Goal: Information Seeking & Learning: Learn about a topic

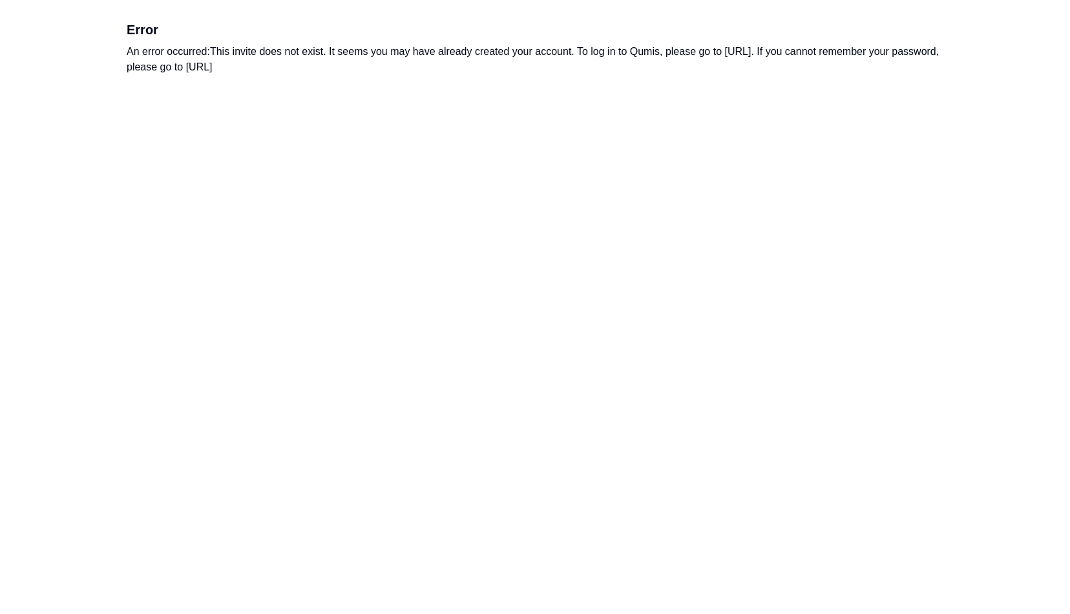
click at [797, 63] on div "An error occurred: This invite does not exist. It seems you may have already cr…" at bounding box center [535, 59] width 817 height 31
drag, startPoint x: 727, startPoint y: 53, endPoint x: 845, endPoint y: 52, distance: 118.2
click at [845, 52] on div "An error occurred: This invite does not exist. It seems you may have already cr…" at bounding box center [535, 59] width 817 height 31
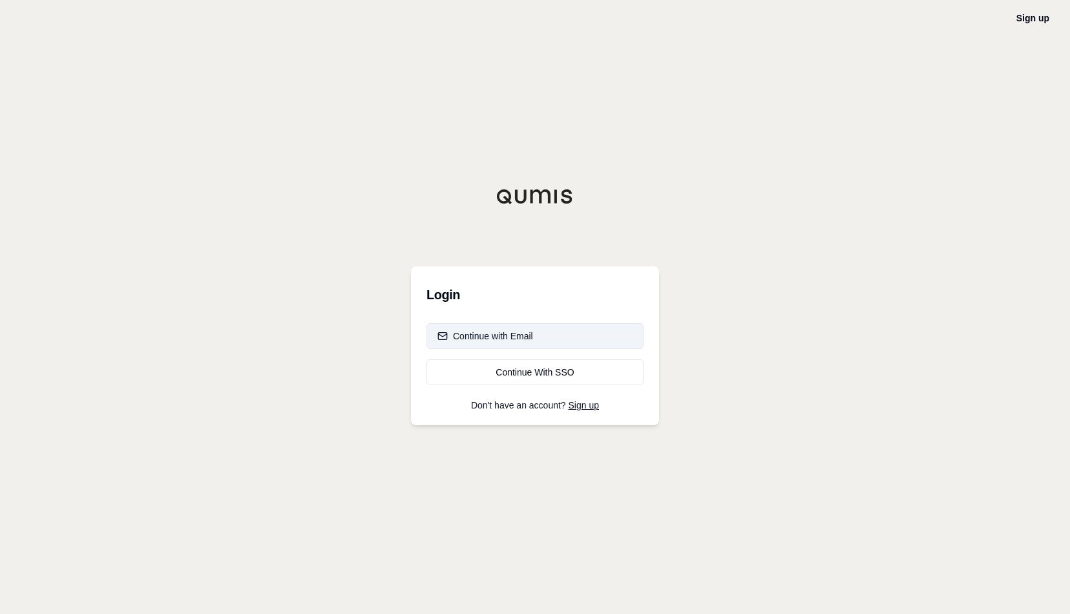
click at [516, 340] on div "Continue with Email" at bounding box center [485, 335] width 96 height 13
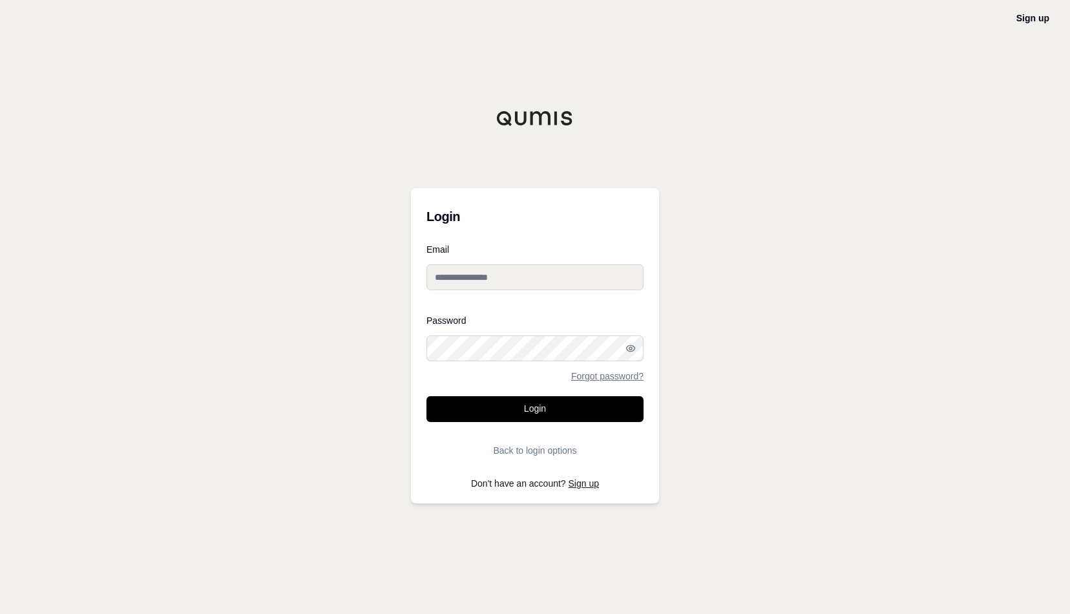
click at [493, 279] on input "Email" at bounding box center [534, 277] width 217 height 26
type input "**********"
click at [426, 396] on button "Login" at bounding box center [534, 409] width 217 height 26
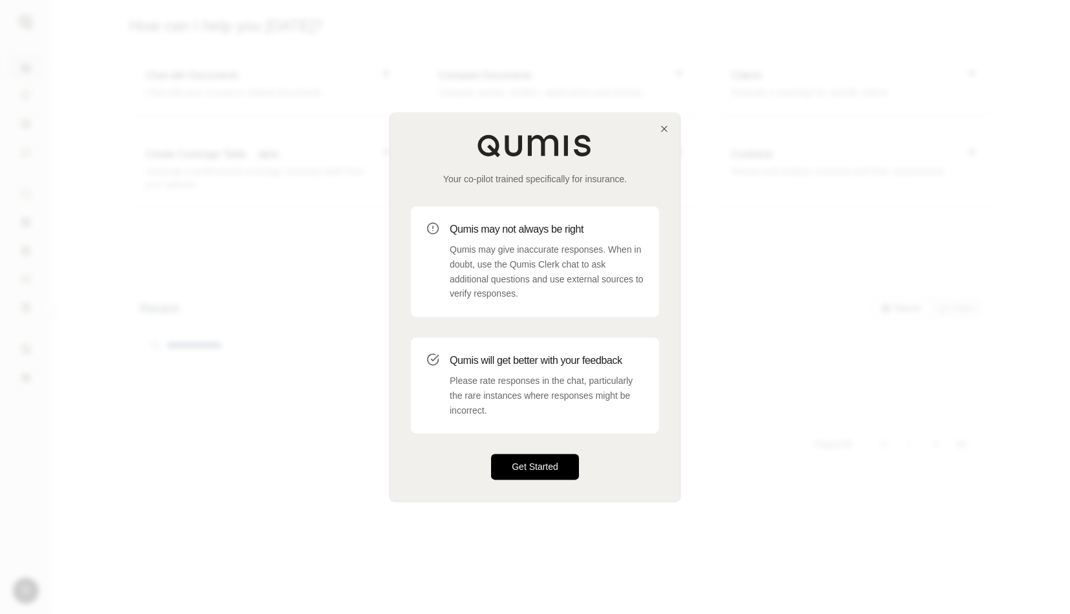
click at [550, 468] on button "Get Started" at bounding box center [535, 467] width 88 height 26
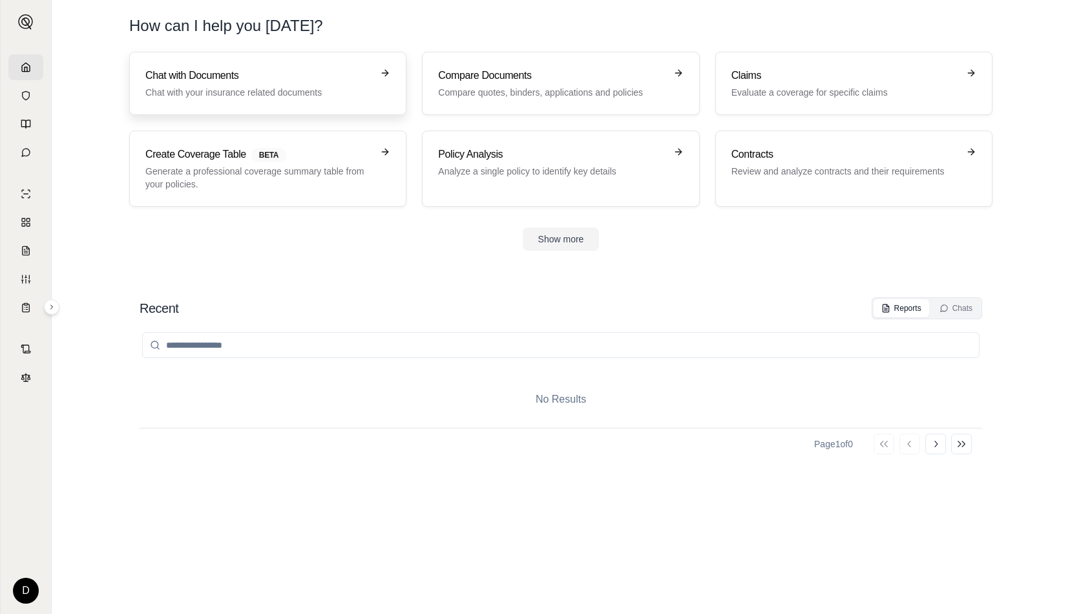
click at [215, 90] on p "Chat with your insurance related documents" at bounding box center [258, 92] width 227 height 13
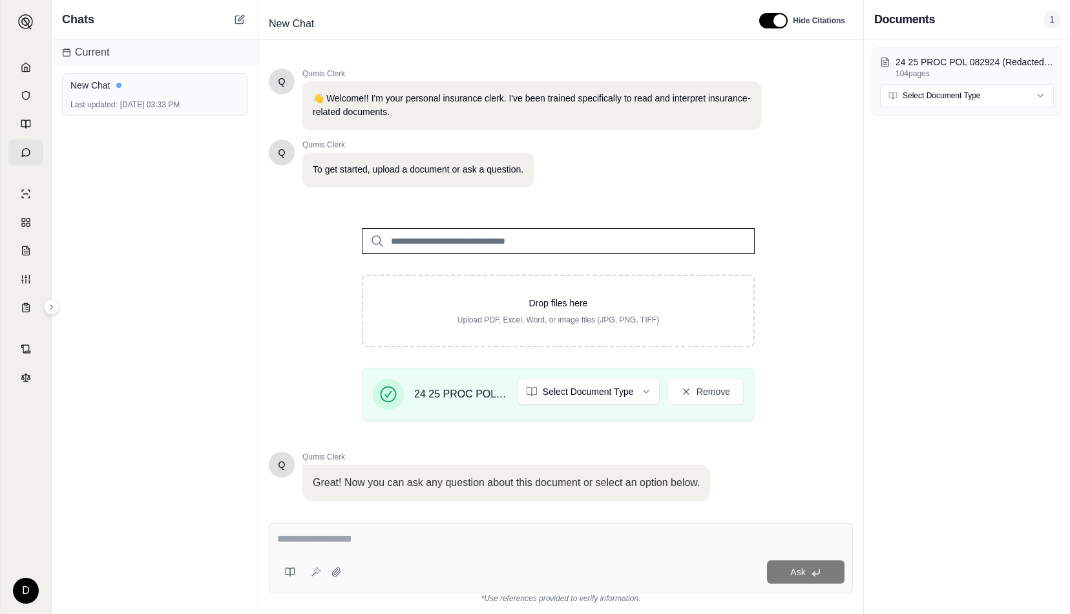
scroll to position [83, 0]
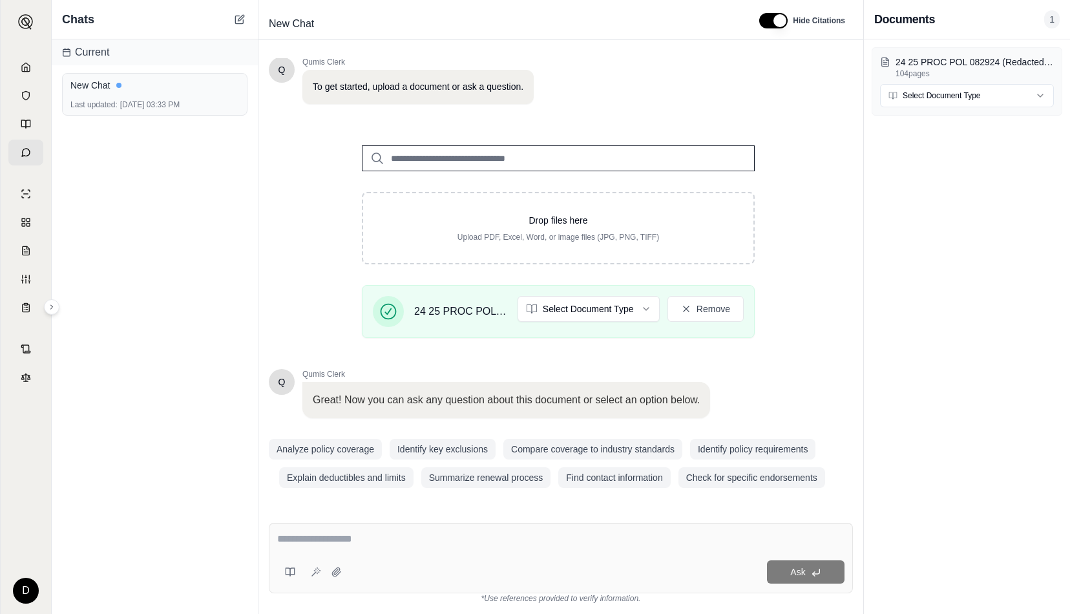
click at [482, 163] on input "search" at bounding box center [558, 158] width 393 height 26
click at [329, 545] on textarea at bounding box center [560, 539] width 567 height 16
type textarea "**********"
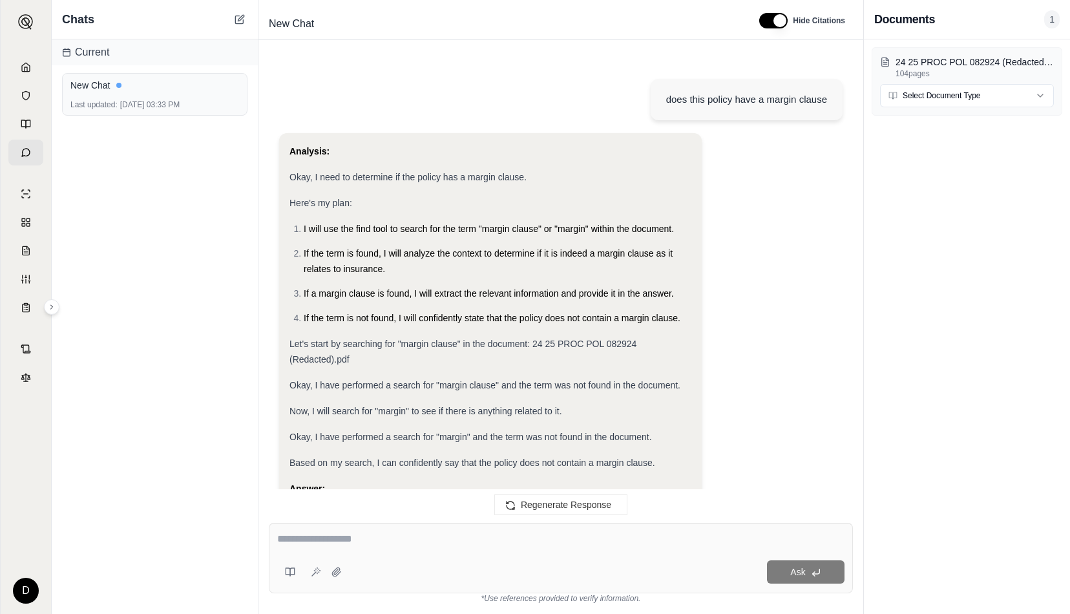
scroll to position [96, 0]
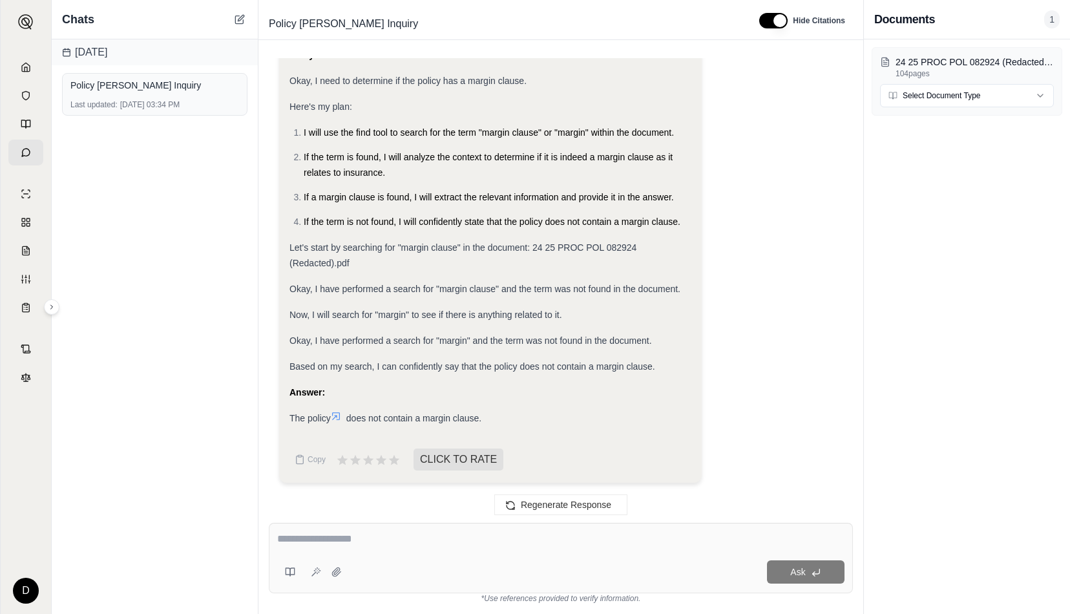
click at [336, 539] on textarea at bounding box center [560, 539] width 567 height 16
type textarea "**********"
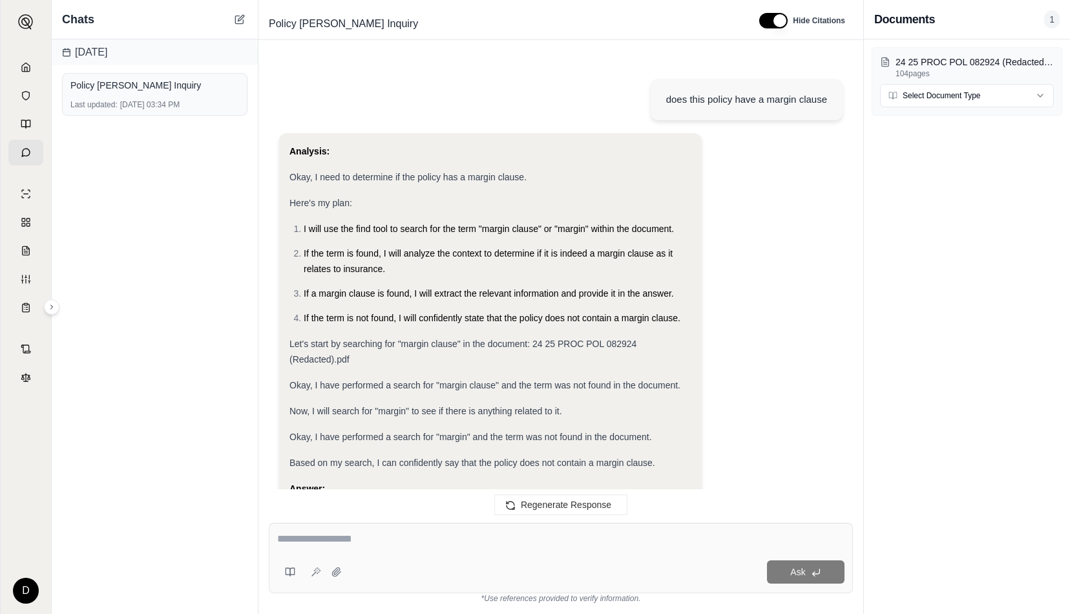
scroll to position [1643, 0]
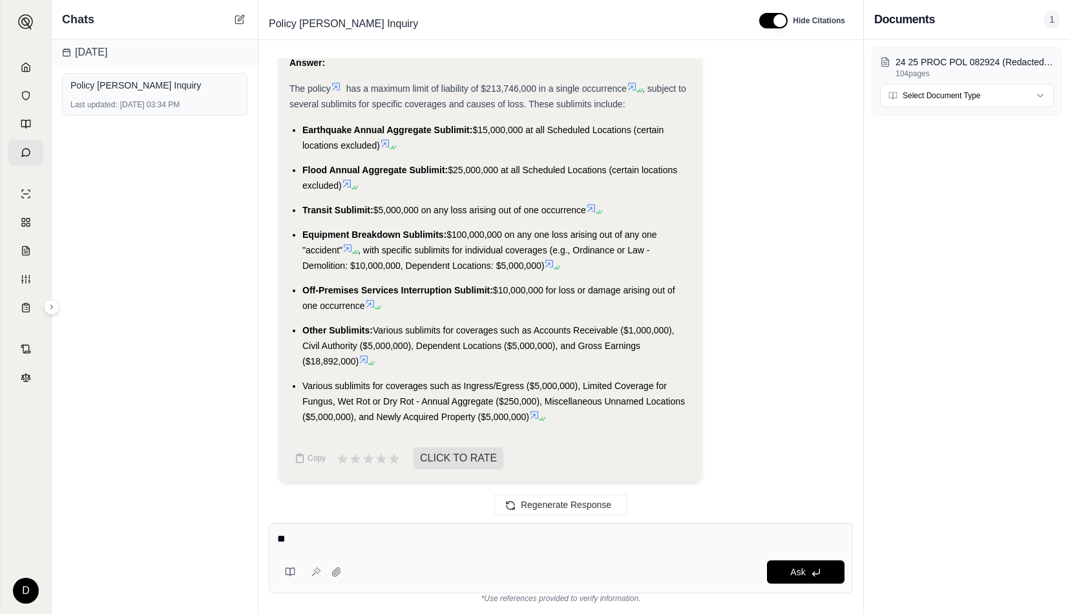
type textarea "*"
type textarea "**********"
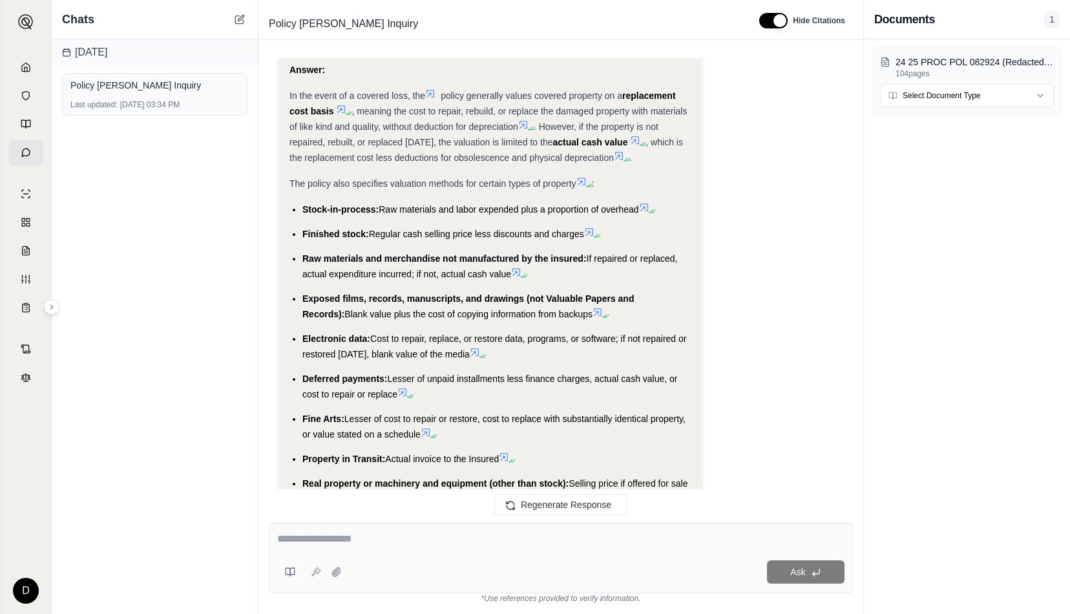
scroll to position [4118, 0]
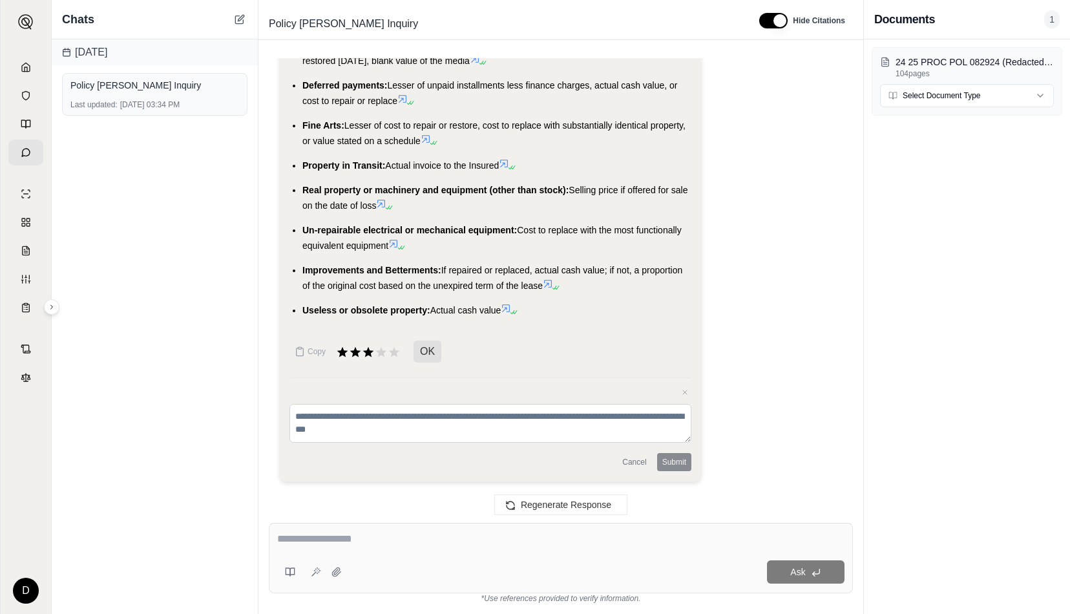
click at [351, 412] on textarea at bounding box center [490, 423] width 402 height 39
click at [387, 539] on textarea at bounding box center [560, 539] width 567 height 16
type textarea "**********"
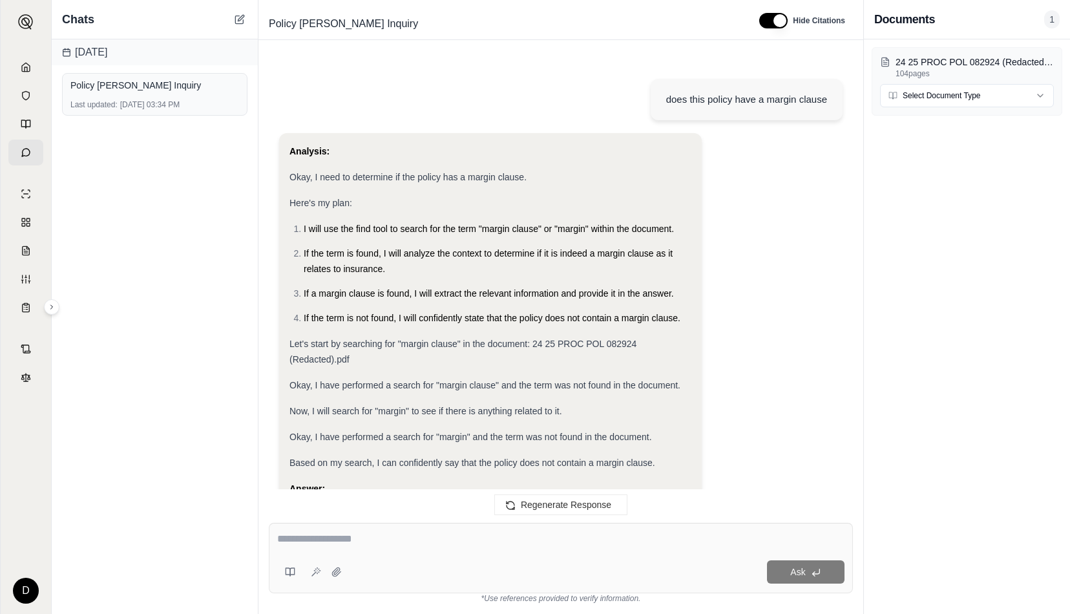
scroll to position [5801, 0]
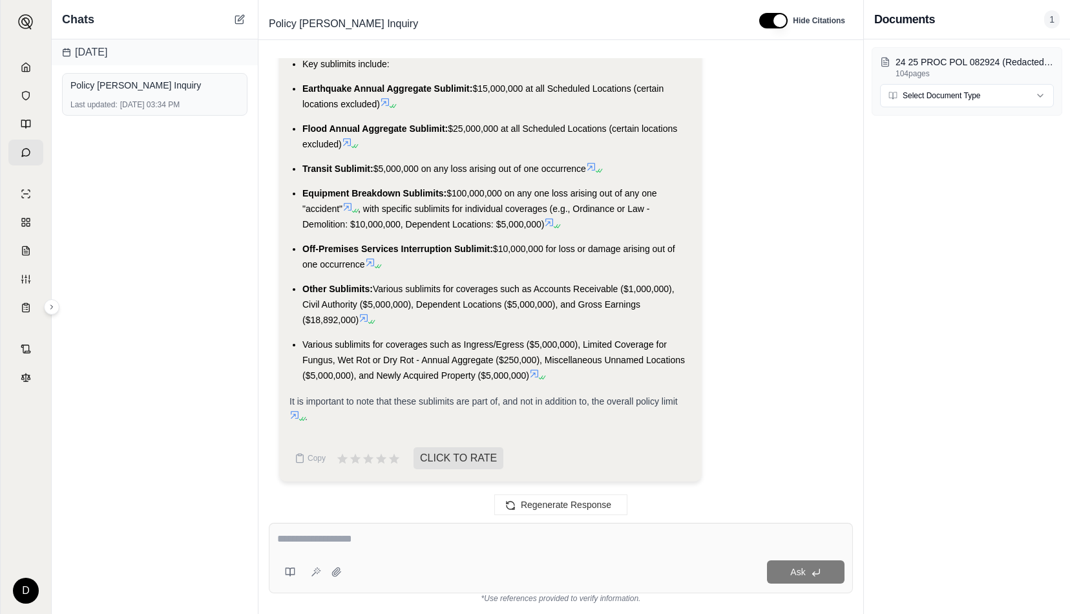
click at [381, 532] on textarea at bounding box center [560, 539] width 567 height 16
type textarea "**********"
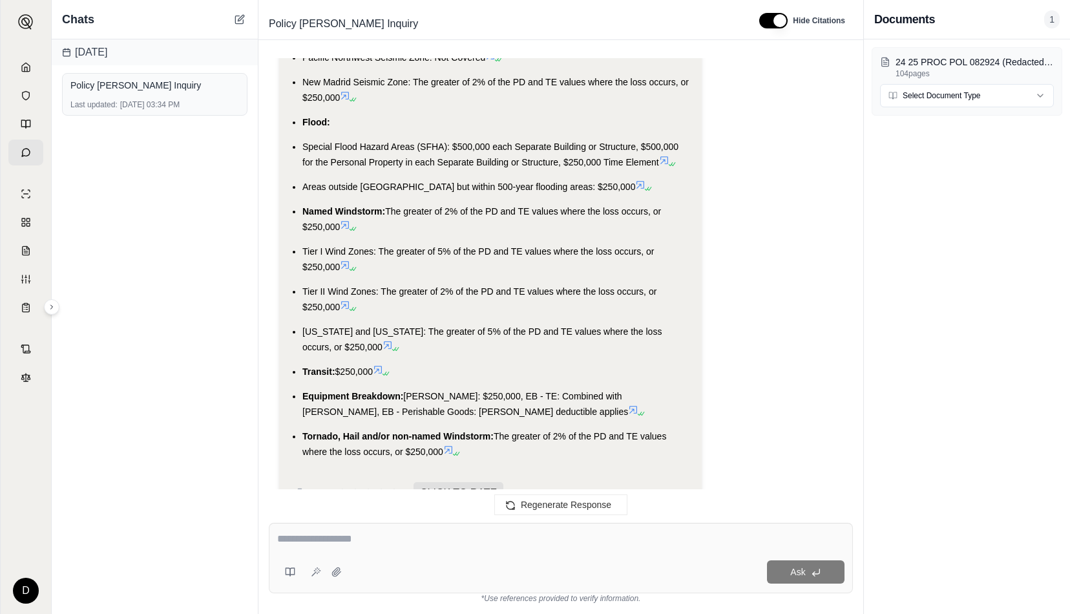
scroll to position [7819, 0]
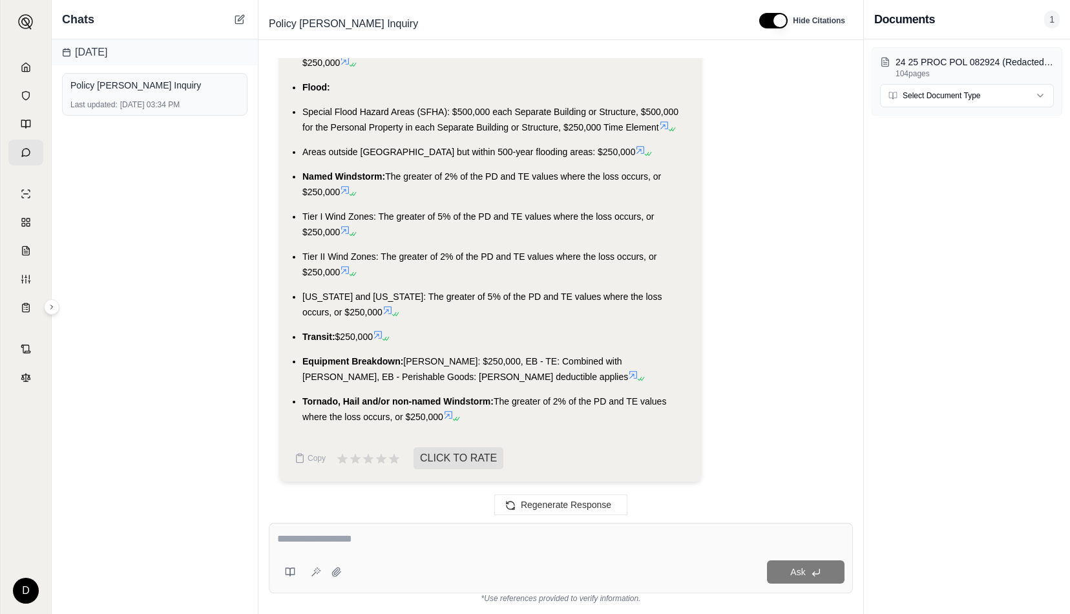
drag, startPoint x: 387, startPoint y: 177, endPoint x: 406, endPoint y: 269, distance: 93.6
click at [406, 269] on ul "Earthquake: [US_STATE], [US_STATE], [US_STATE], and [US_STATE]: Not Covered Pac…" at bounding box center [490, 195] width 402 height 459
copy ul "The greater of 2% of the PD and TE values where the loss occurs, or $250,000 Ti…"
click at [403, 550] on div at bounding box center [560, 541] width 567 height 20
drag, startPoint x: 329, startPoint y: 536, endPoint x: 323, endPoint y: 542, distance: 8.2
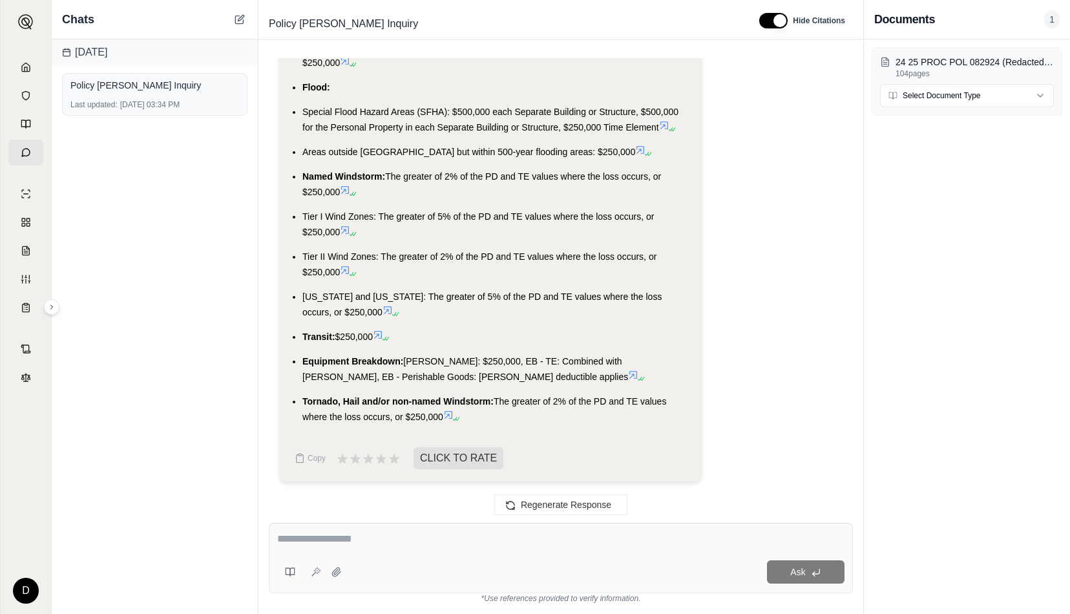
click at [323, 542] on textarea at bounding box center [560, 539] width 567 height 16
type textarea "**********"
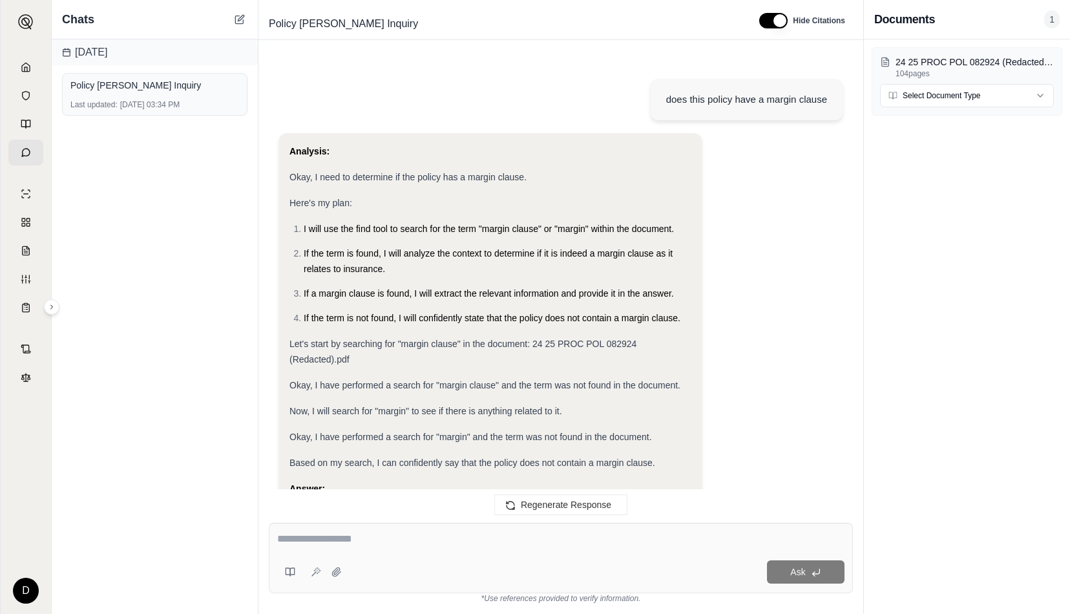
scroll to position [8418, 0]
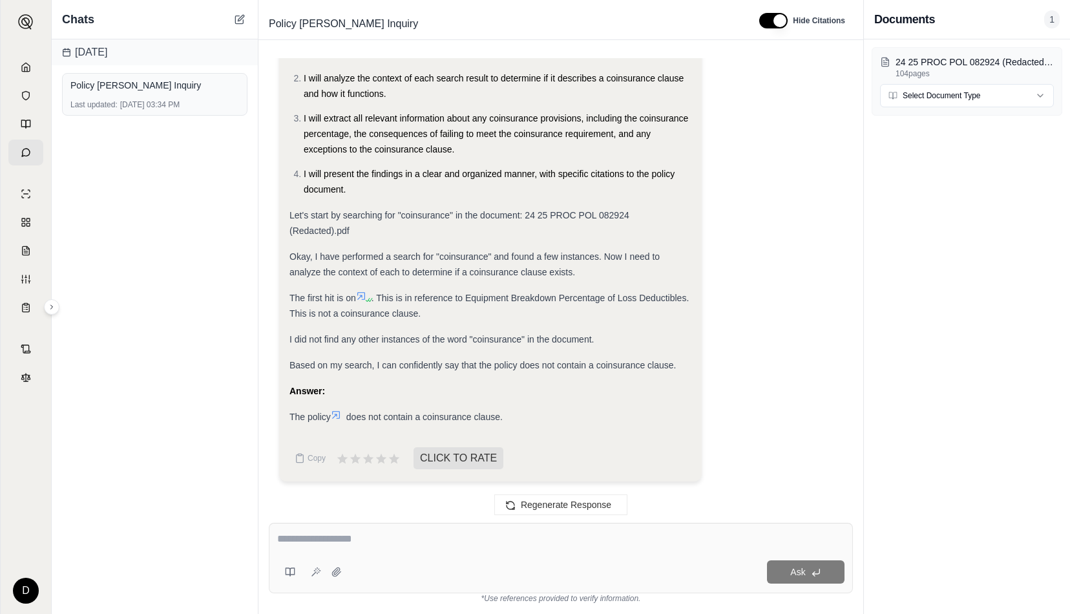
click at [391, 541] on textarea at bounding box center [561, 539] width 568 height 16
type textarea "**********"
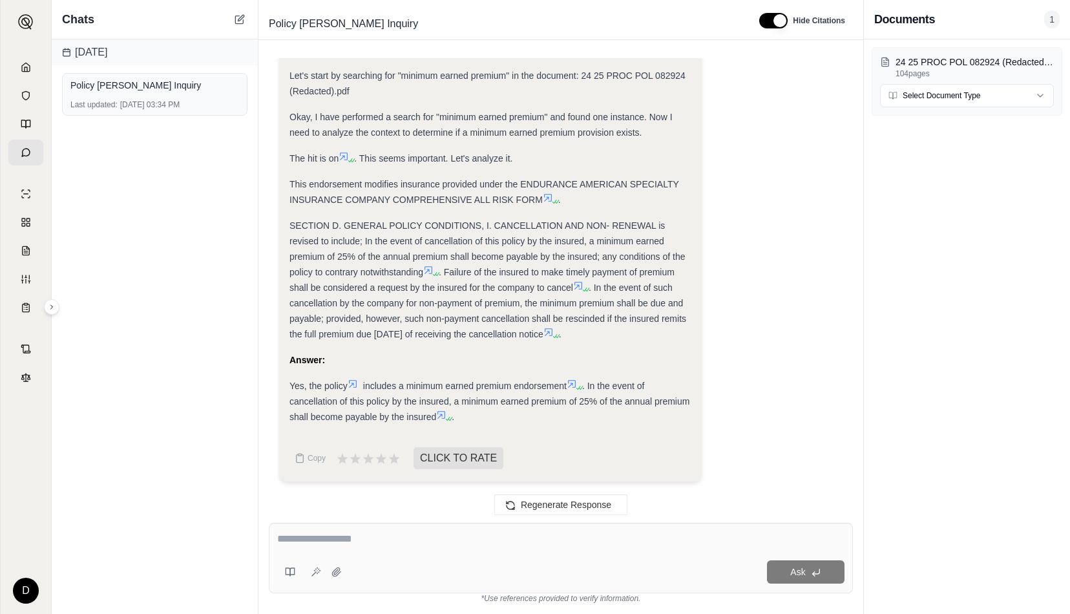
scroll to position [9155, 0]
click at [368, 547] on div at bounding box center [561, 541] width 568 height 20
click at [326, 531] on div "Ask" at bounding box center [561, 558] width 584 height 70
type textarea "**********"
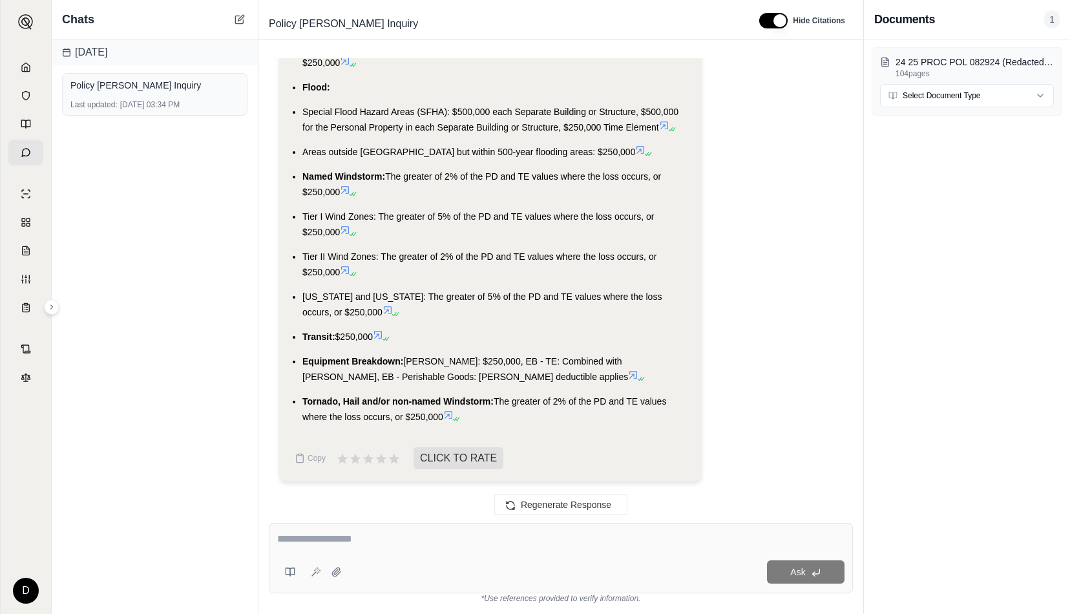
scroll to position [11109, 0]
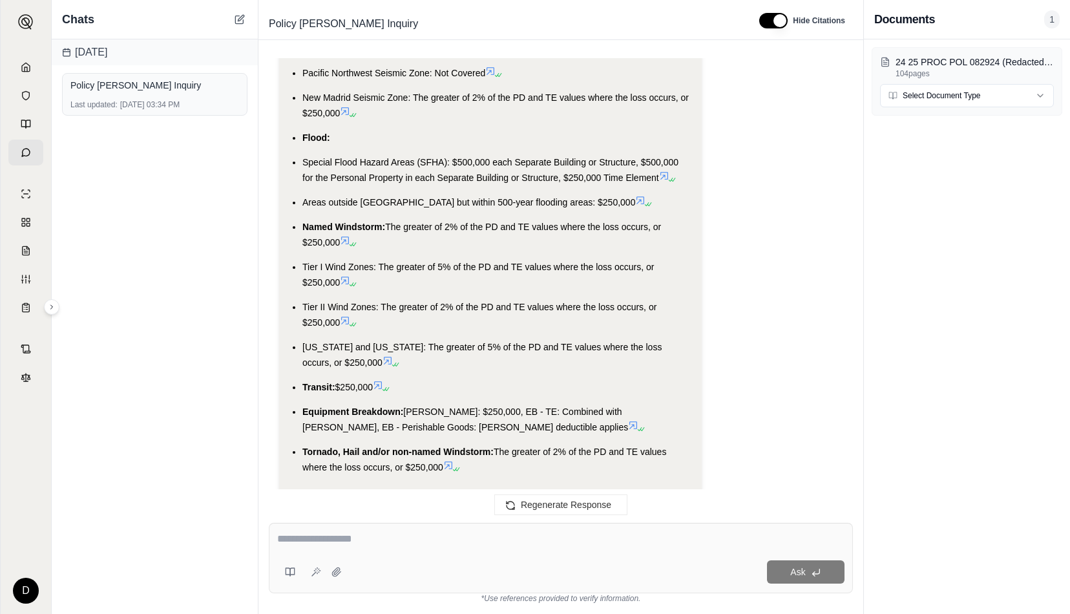
click at [302, 174] on ul "Earthquake: [US_STATE], [US_STATE], [US_STATE], and [US_STATE]: Not Covered Pac…" at bounding box center [490, 245] width 402 height 459
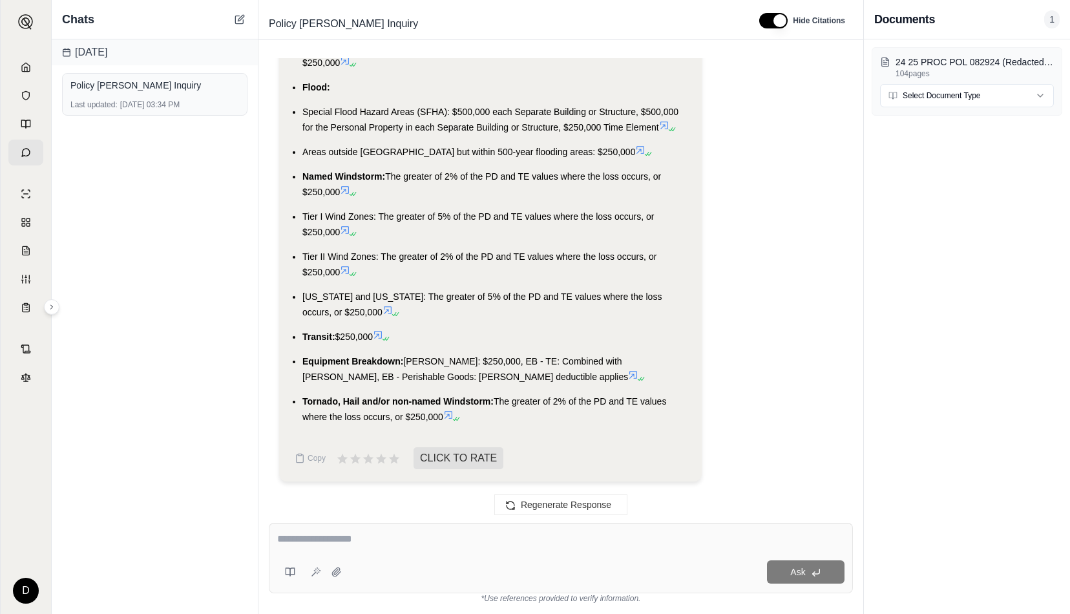
scroll to position [11173, 0]
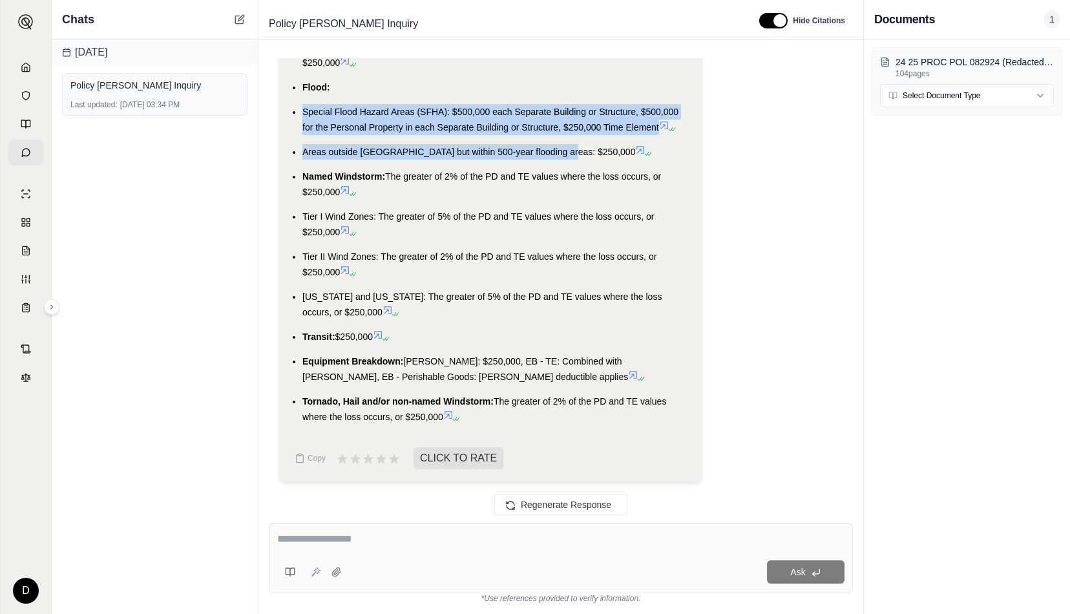
drag, startPoint x: 303, startPoint y: 111, endPoint x: 565, endPoint y: 150, distance: 265.1
click at [565, 150] on ul "Earthquake: [US_STATE], [US_STATE], [US_STATE], and [US_STATE]: Not Covered Pac…" at bounding box center [490, 195] width 402 height 459
copy ul "Special Flood Hazard Areas (SFHA): $500,000 each Separate Building or Structure…"
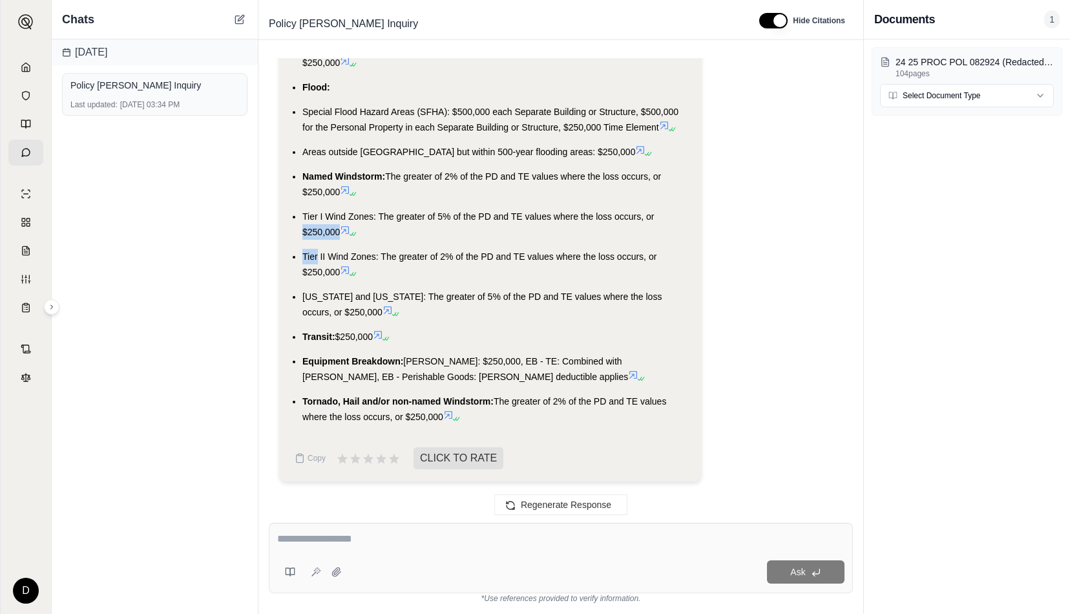
drag, startPoint x: 304, startPoint y: 237, endPoint x: 317, endPoint y: 243, distance: 14.8
click at [317, 243] on ul "Earthquake: [US_STATE], [US_STATE], [US_STATE], and [US_STATE]: Not Covered Pac…" at bounding box center [490, 195] width 402 height 459
drag, startPoint x: 317, startPoint y: 243, endPoint x: 332, endPoint y: 293, distance: 51.9
click at [331, 293] on span "[US_STATE] and [US_STATE]: The greater of 5% of the PD and TE values where the …" at bounding box center [481, 304] width 359 height 26
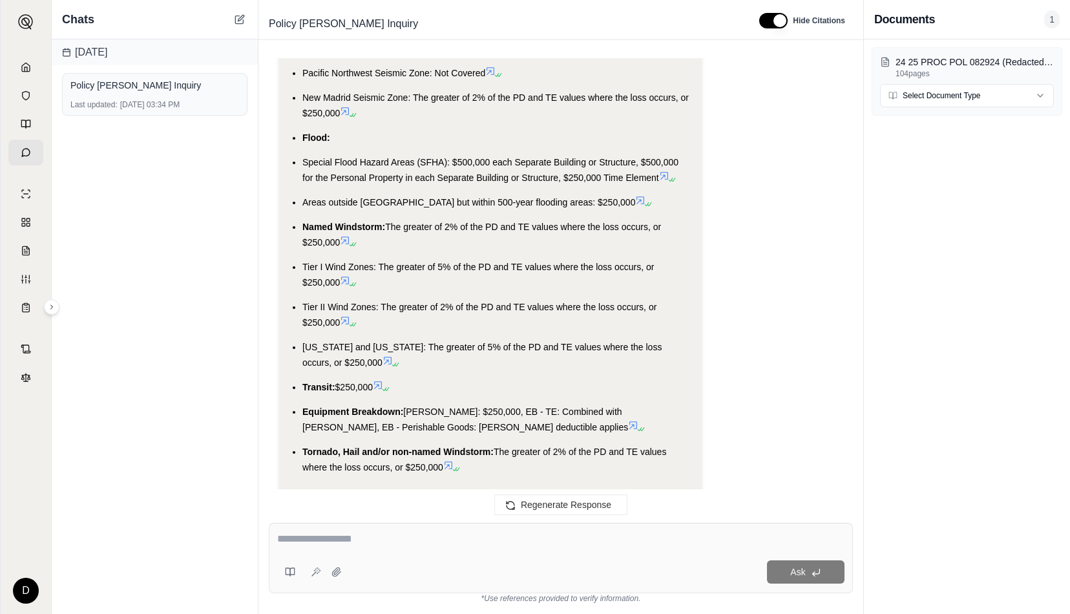
scroll to position [11044, 0]
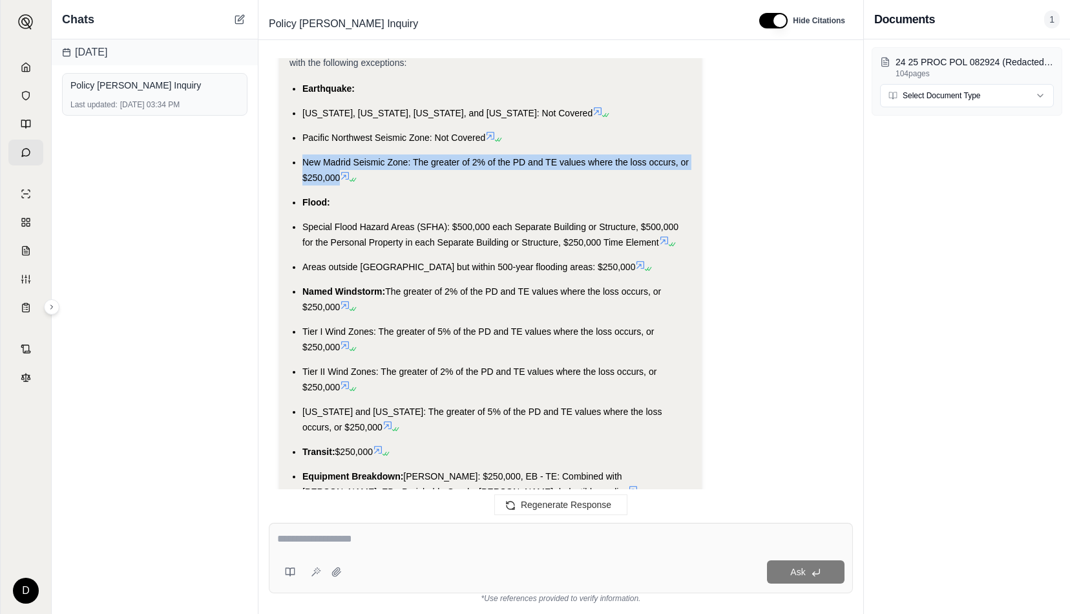
drag, startPoint x: 304, startPoint y: 176, endPoint x: 340, endPoint y: 196, distance: 41.1
click at [340, 183] on span "New Madrid Seismic Zone: The greater of 2% of the PD and TE values where the lo…" at bounding box center [495, 170] width 386 height 26
copy span "New Madrid Seismic Zone: The greater of 2% of the PD and TE values where the lo…"
